Goal: Task Accomplishment & Management: Complete application form

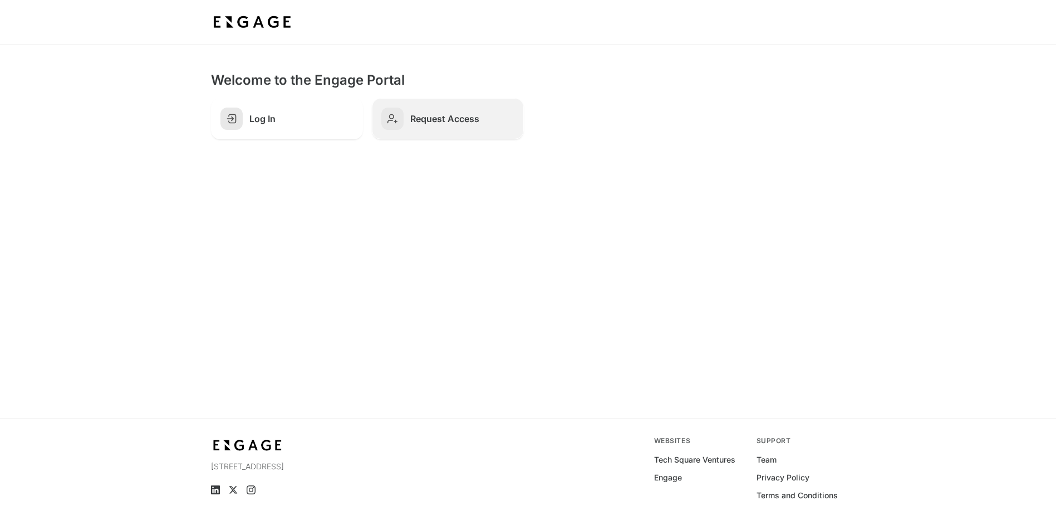
click at [438, 121] on h2 "Request Access" at bounding box center [462, 118] width 104 height 11
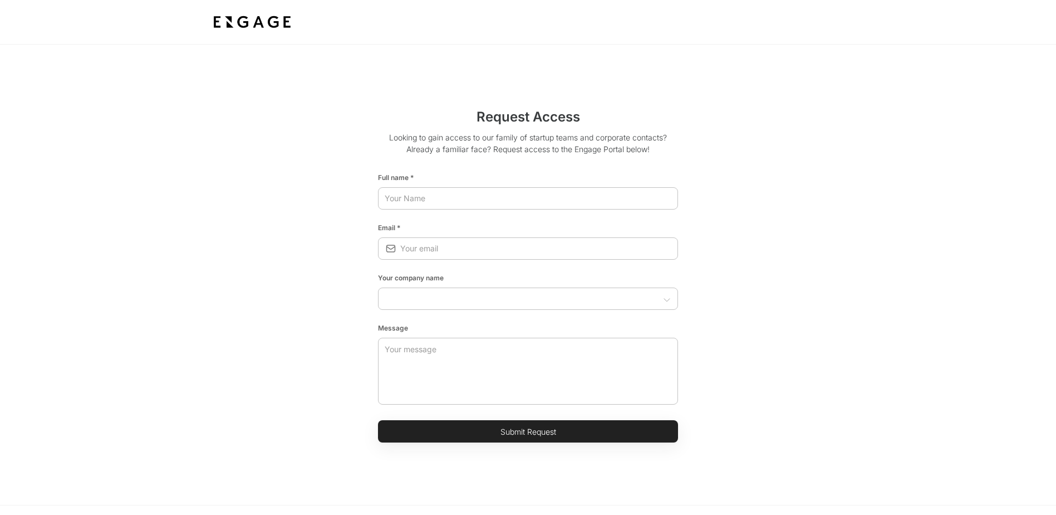
click at [411, 195] on html "Request Access Looking to gain access to our family of startup teams and corpor…" at bounding box center [528, 323] width 1056 height 646
click at [405, 199] on input "text" at bounding box center [528, 198] width 300 height 20
type input "[PERSON_NAME]"
type input "[EMAIL_ADDRESS][DOMAIN_NAME]"
type input "Southern Company"
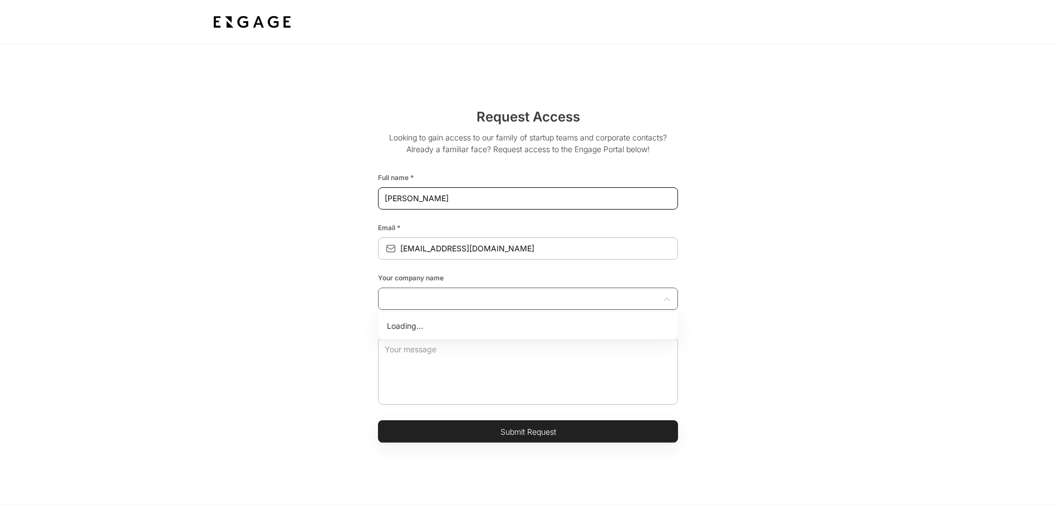
click at [439, 303] on input "text" at bounding box center [518, 298] width 275 height 11
click at [439, 301] on input "text" at bounding box center [518, 298] width 275 height 11
click at [503, 326] on li "Southern Company" at bounding box center [528, 326] width 300 height 21
type input "Southern Company"
click at [439, 375] on textarea at bounding box center [528, 370] width 287 height 67
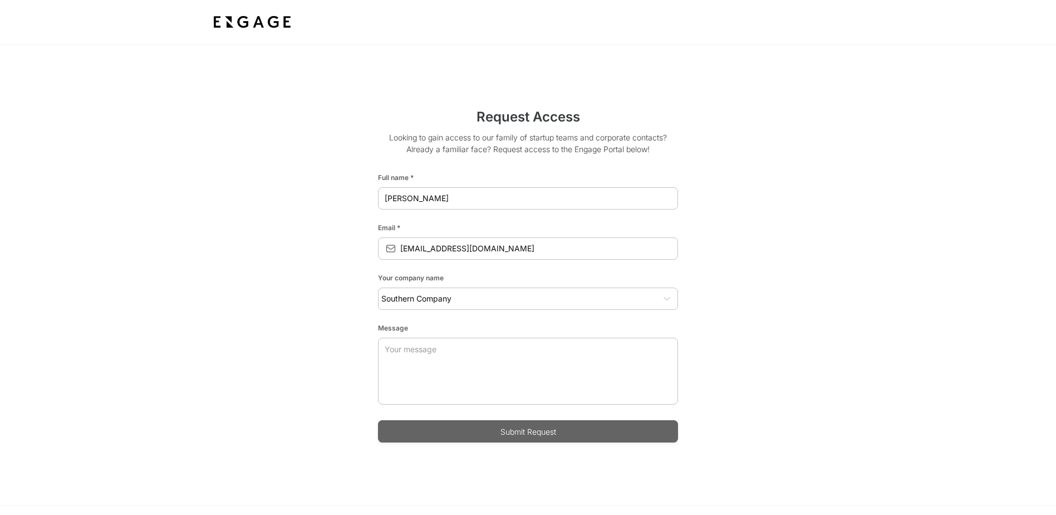
click at [484, 430] on button "Submit Request" at bounding box center [528, 431] width 300 height 22
